Goal: Task Accomplishment & Management: Manage account settings

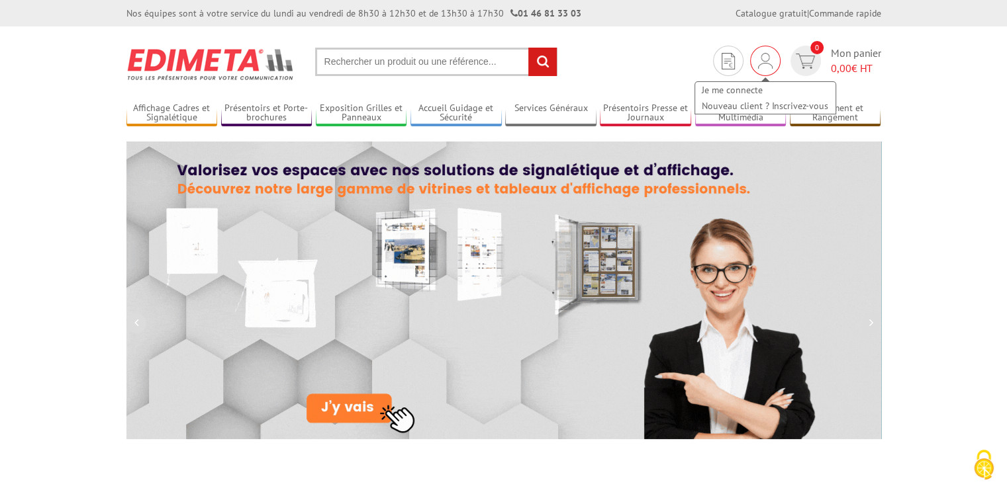
click at [762, 65] on img at bounding box center [765, 61] width 15 height 16
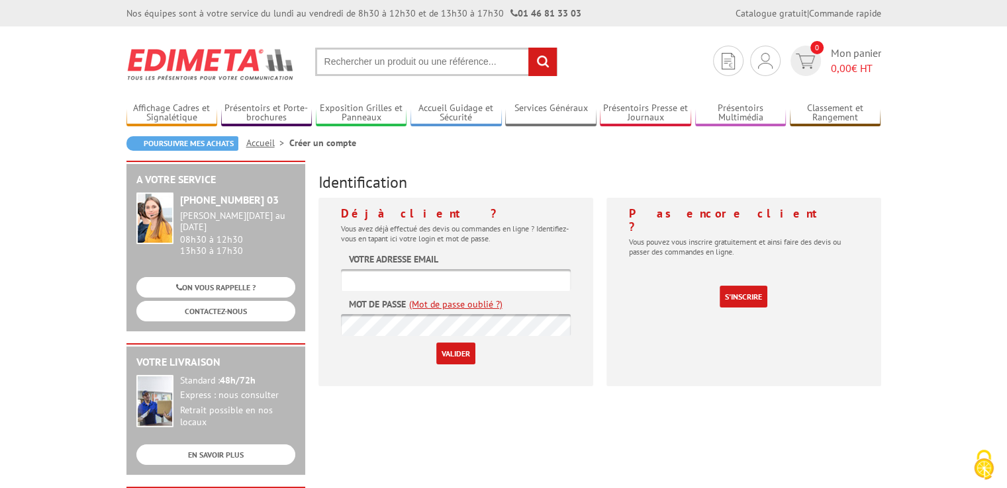
type input "secretariat@lubersacpompadour.fr"
click at [447, 355] on input "Valider" at bounding box center [455, 354] width 39 height 22
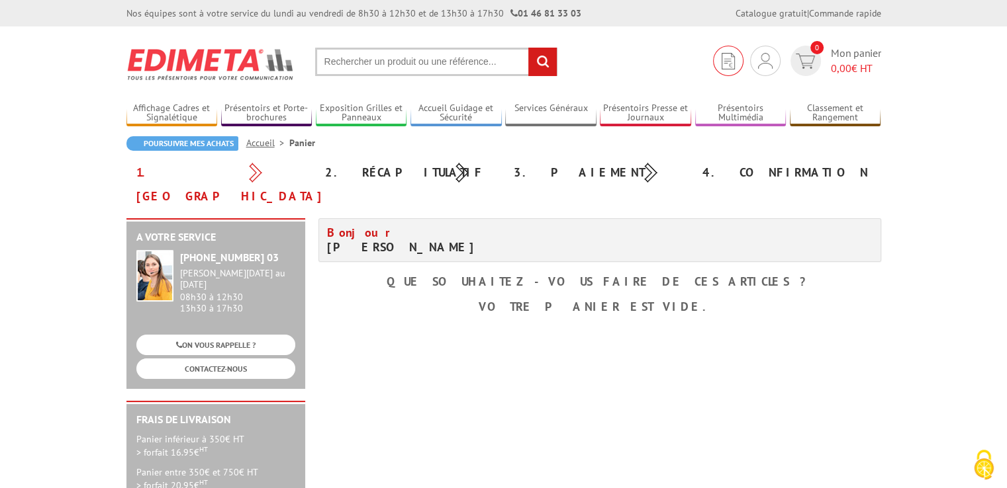
click at [735, 66] on link at bounding box center [728, 61] width 30 height 30
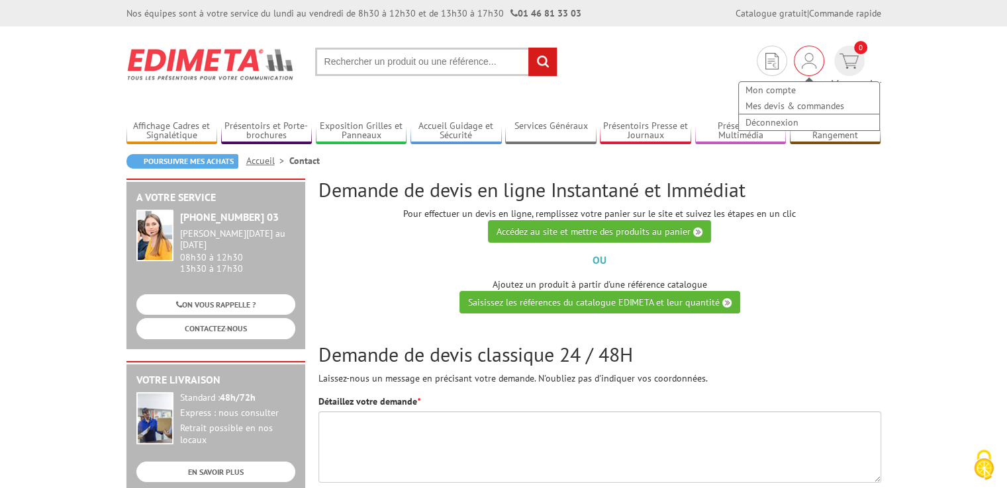
click at [802, 66] on img at bounding box center [809, 61] width 15 height 16
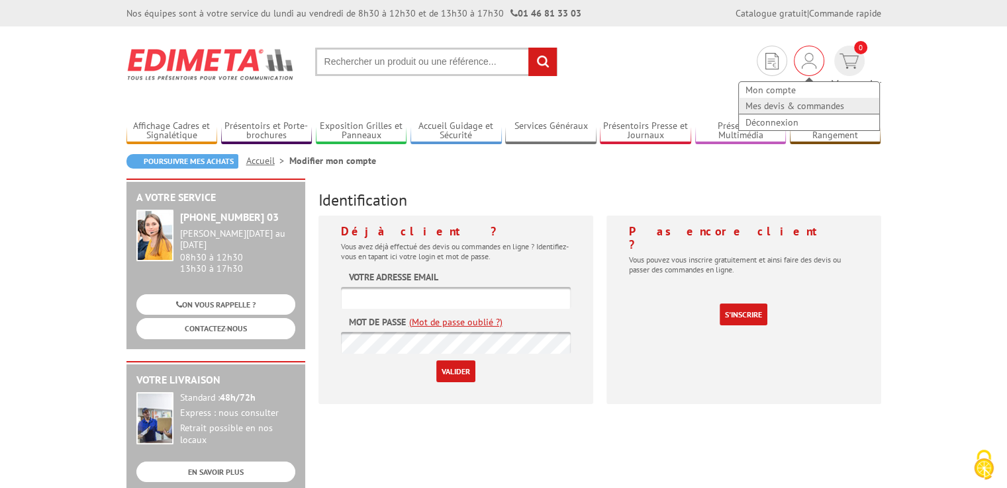
type input "secretariat@lubersacpompadour.fr"
click at [755, 103] on link "Mes devis & commandes" at bounding box center [809, 106] width 140 height 16
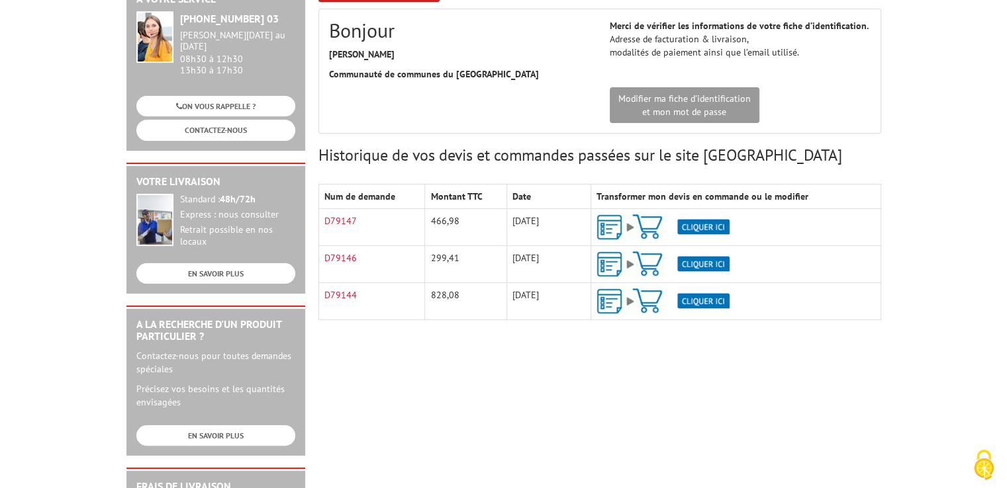
scroll to position [66, 0]
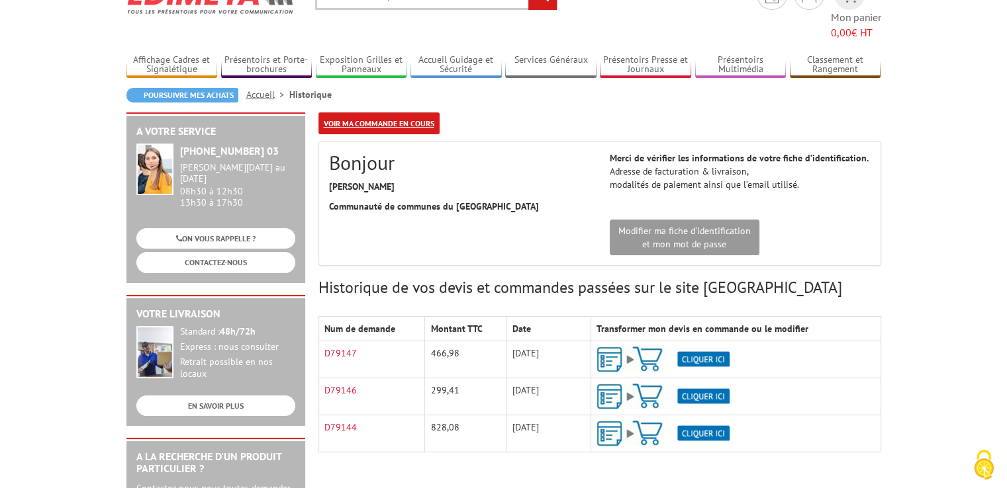
click at [393, 113] on link "Voir ma commande en cours" at bounding box center [378, 124] width 121 height 22
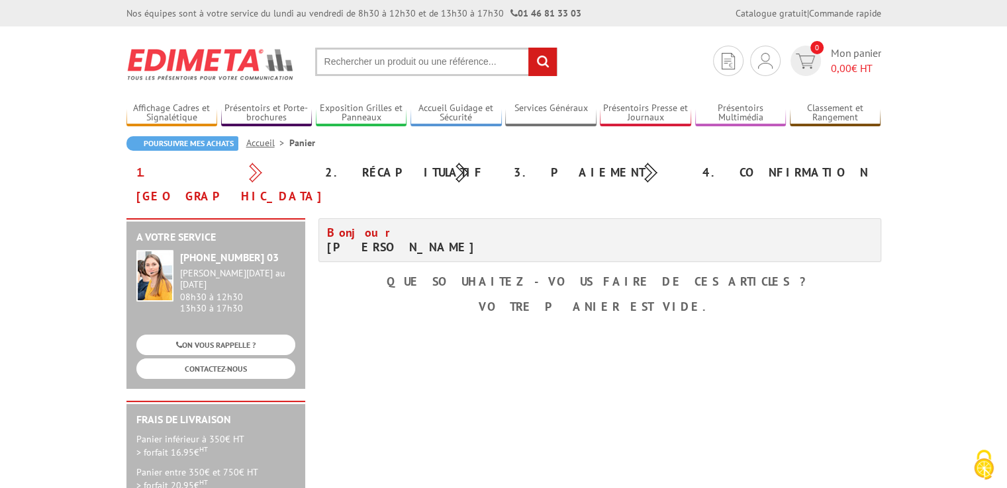
click at [350, 71] on input "text" at bounding box center [436, 62] width 242 height 28
click at [350, 68] on input "text" at bounding box center [436, 62] width 242 height 28
click at [758, 65] on img at bounding box center [765, 61] width 15 height 16
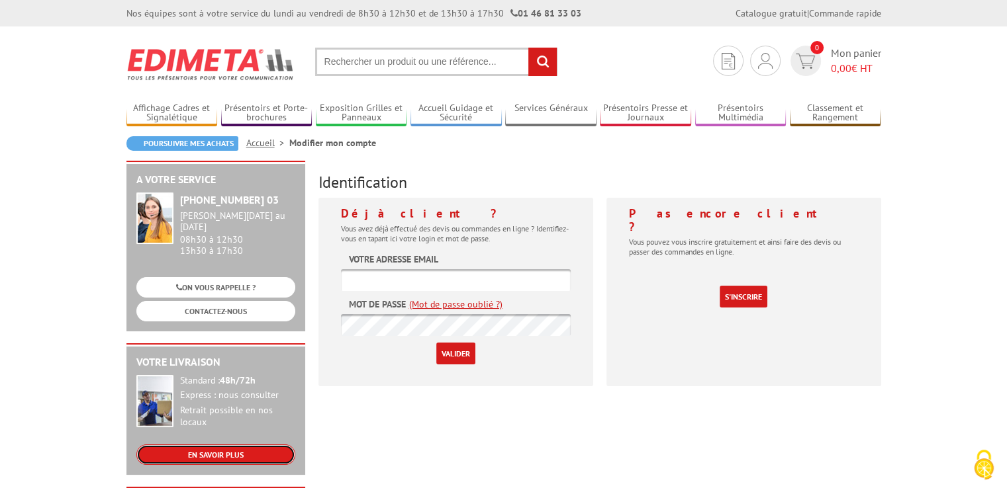
click at [218, 451] on link "EN SAVOIR PLUS" at bounding box center [215, 455] width 159 height 21
